Goal: Check status: Check status

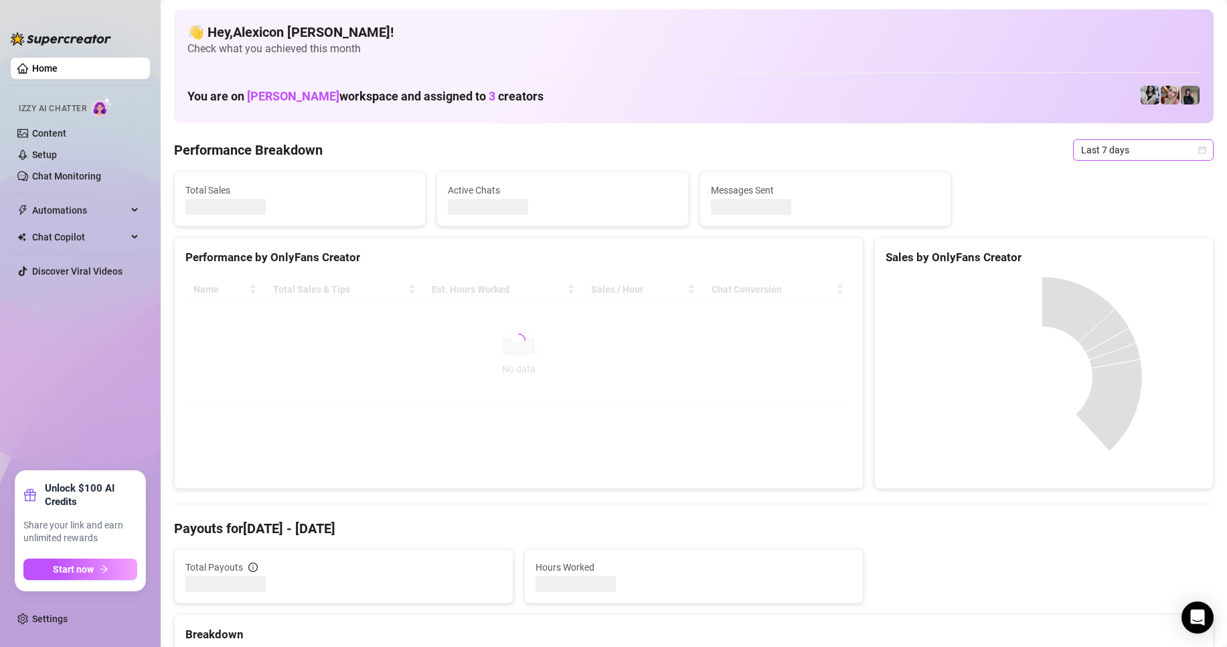
click at [1101, 154] on span "Last 7 days" at bounding box center [1143, 150] width 125 height 20
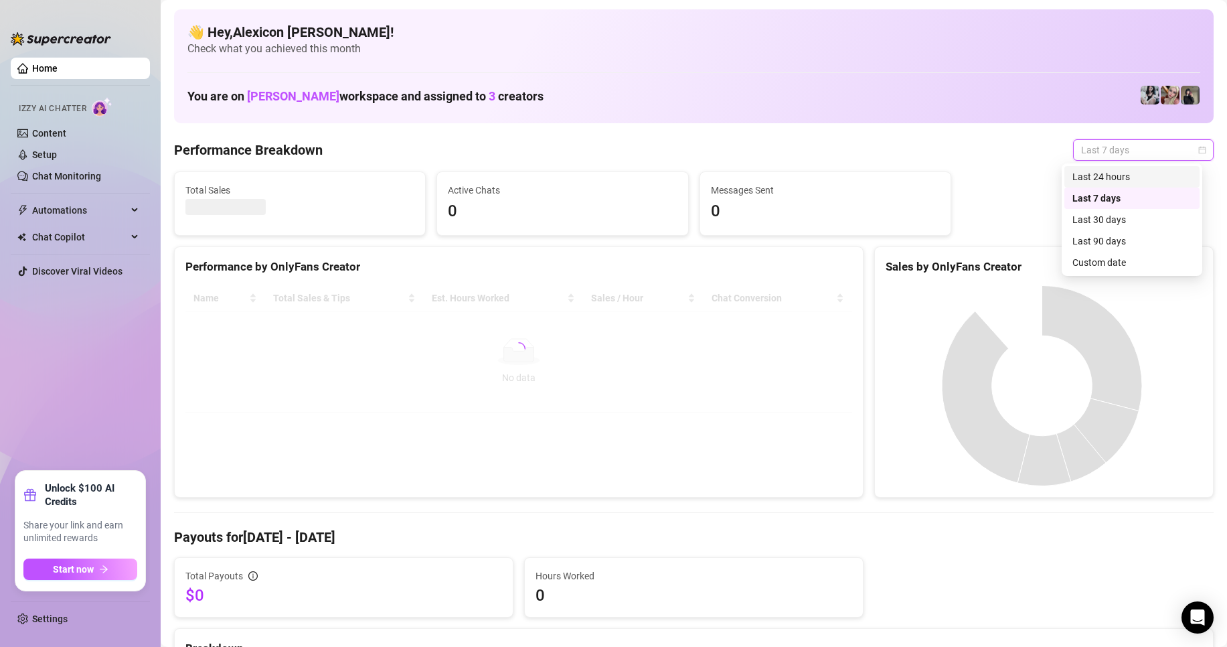
click at [1107, 261] on div "Custom date" at bounding box center [1131, 262] width 119 height 15
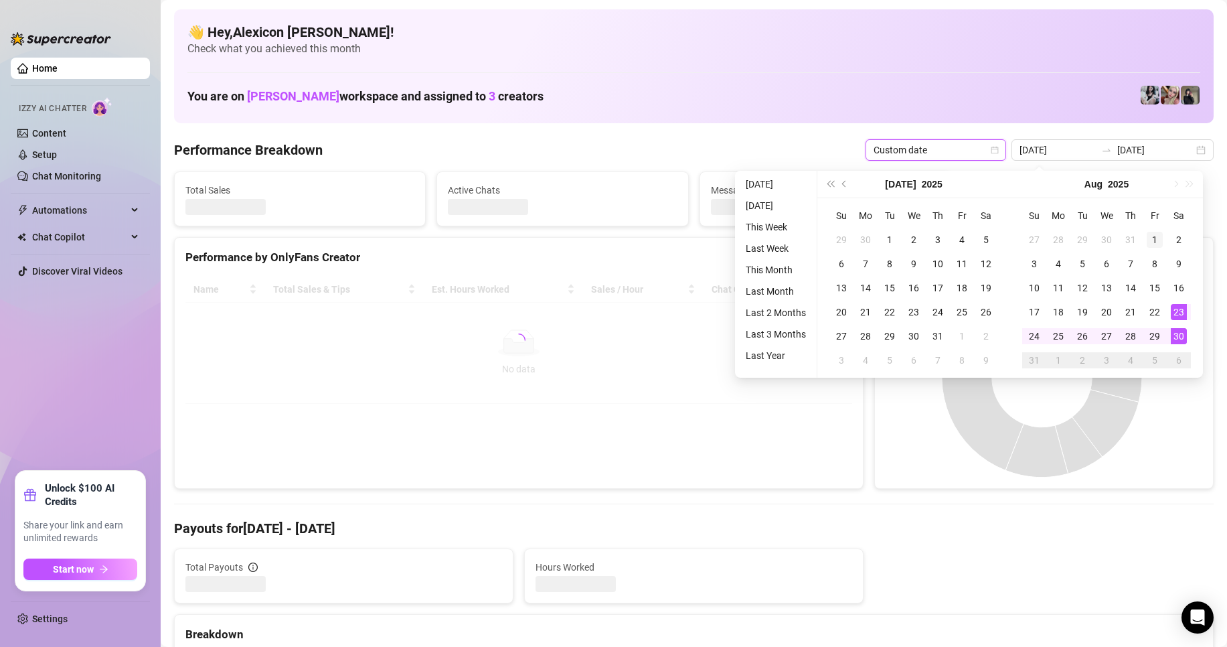
click at [1149, 242] on div "1" at bounding box center [1155, 240] width 16 height 16
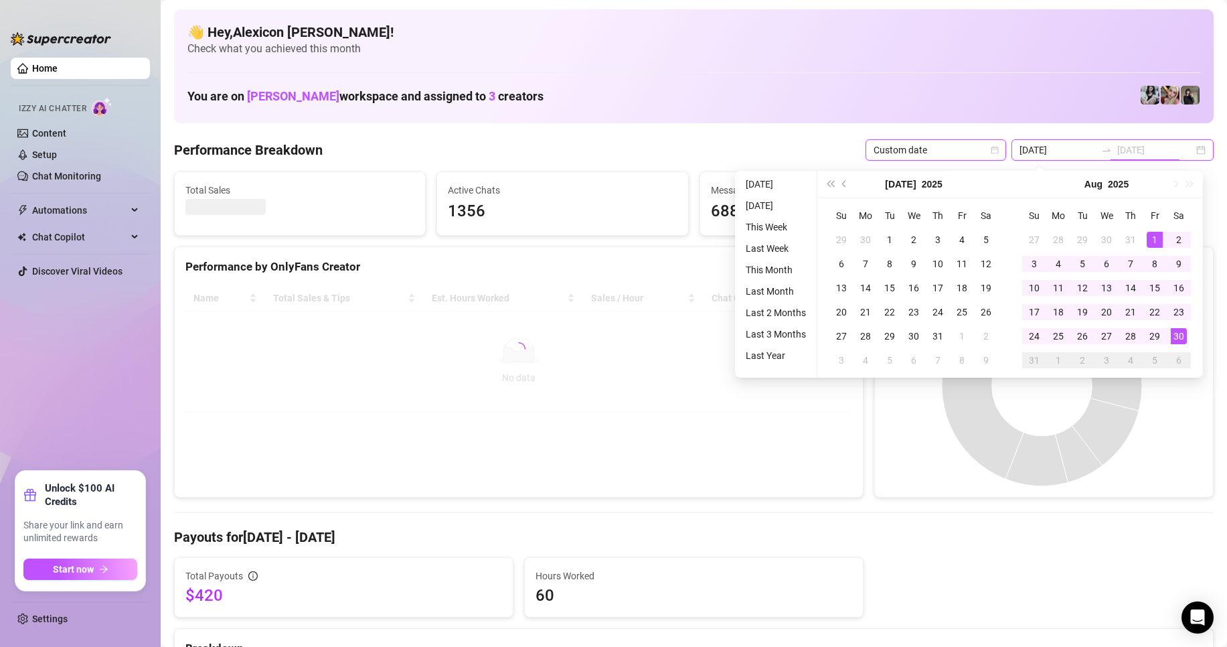
type input "[DATE]"
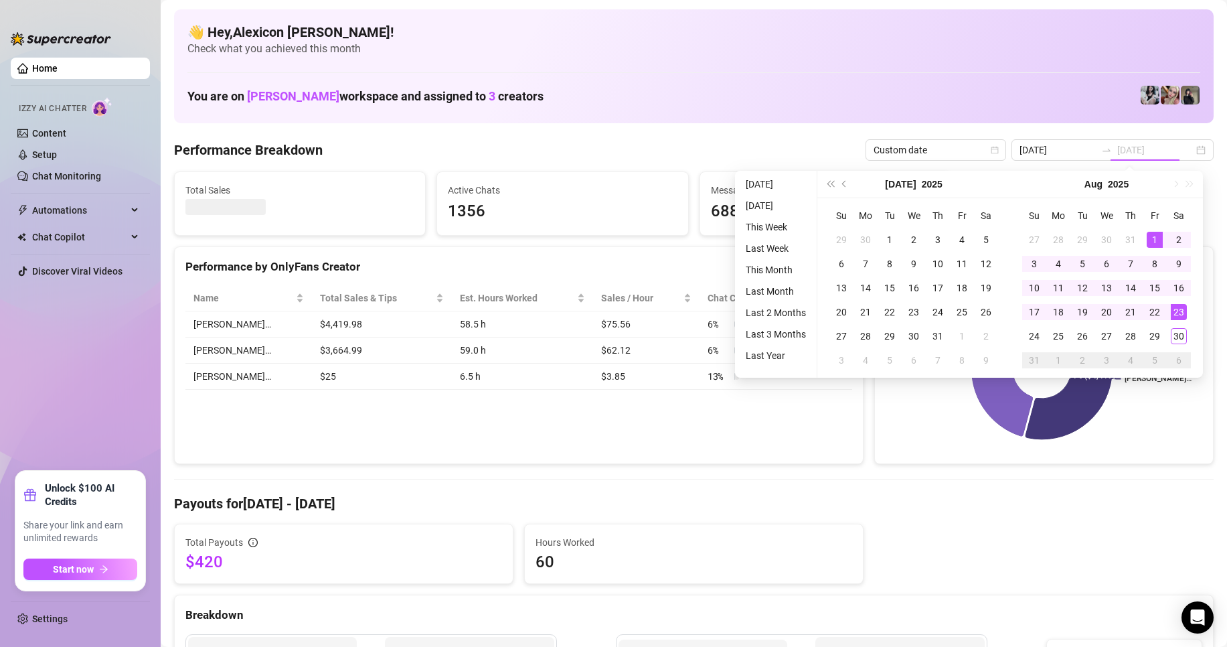
click at [1176, 334] on div "30" at bounding box center [1179, 336] width 16 height 16
type input "[DATE]"
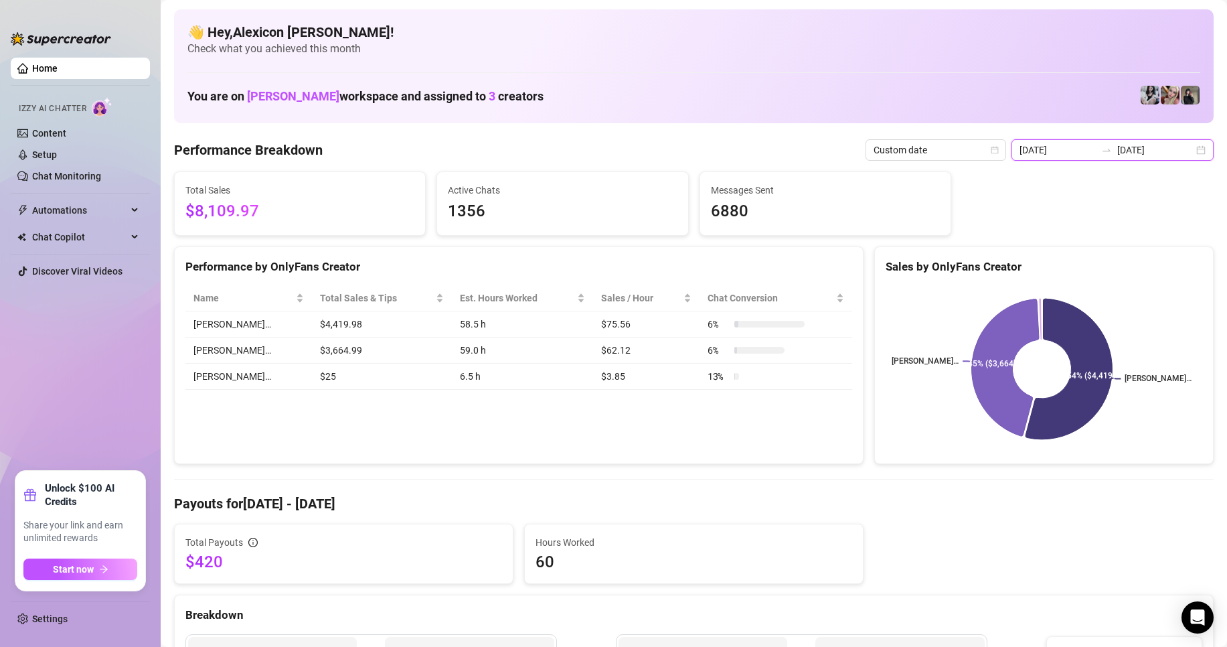
click at [1125, 148] on input "[DATE]" at bounding box center [1155, 150] width 76 height 15
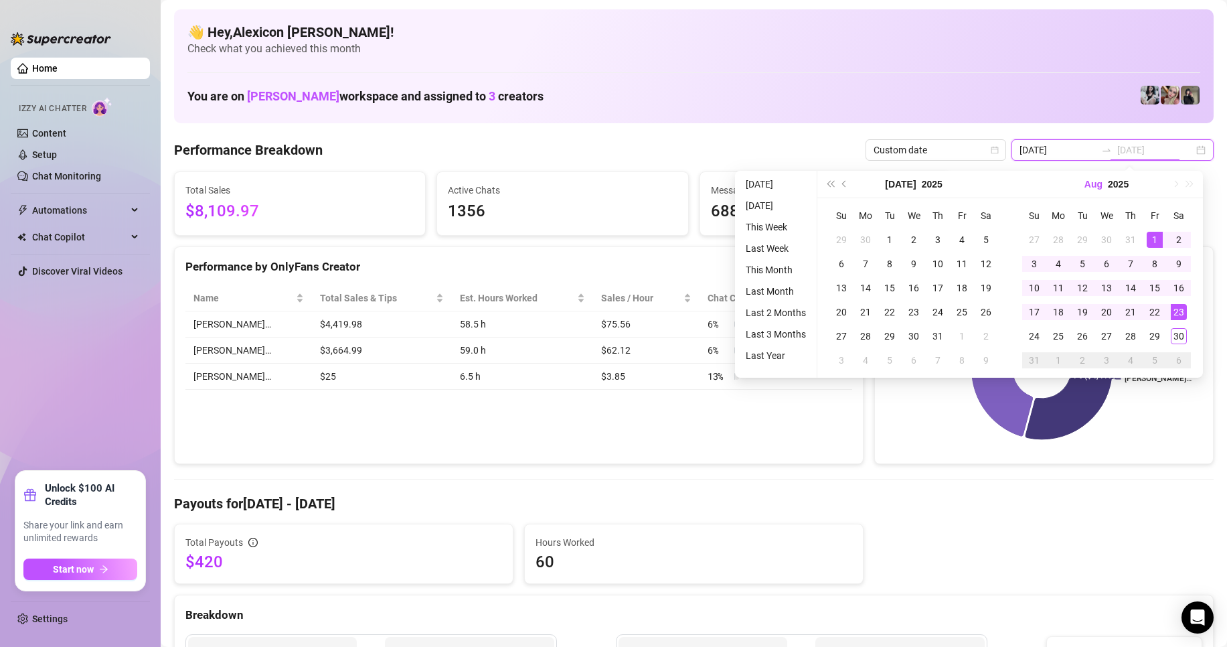
type input "[DATE]"
click at [1051, 143] on input "[DATE]" at bounding box center [1058, 150] width 76 height 15
type input "[DATE]"
click at [1147, 241] on div "1" at bounding box center [1155, 240] width 16 height 16
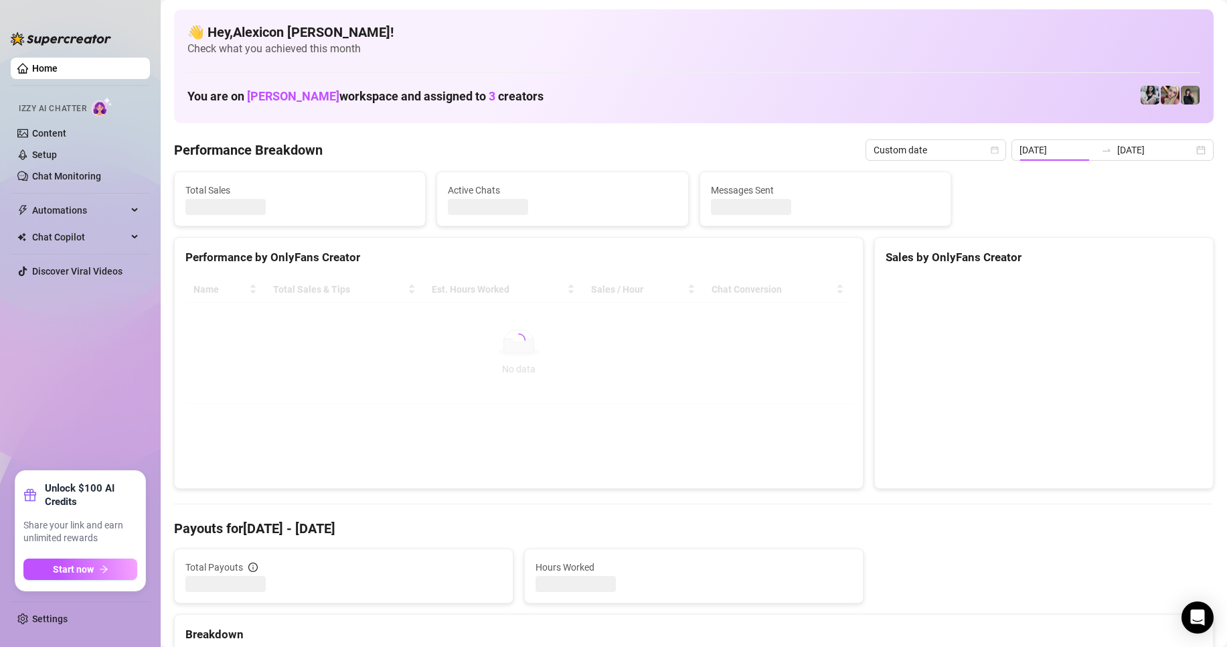
type input "[DATE]"
